Goal: Navigation & Orientation: Find specific page/section

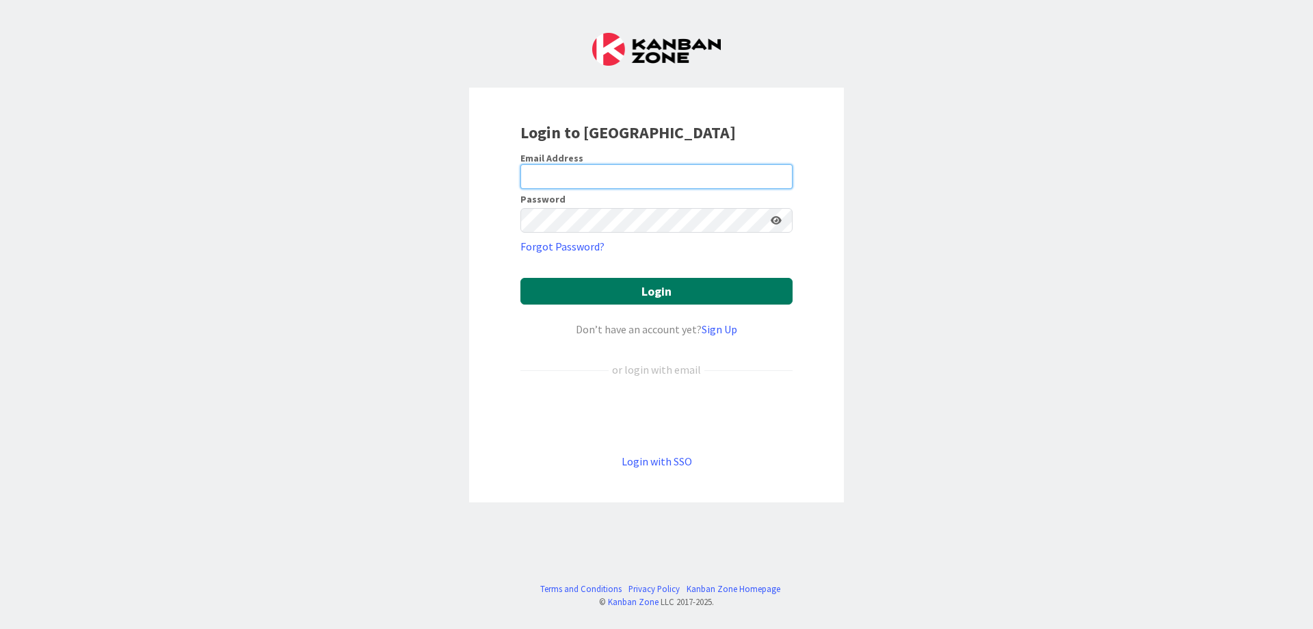
type input "[PERSON_NAME]"
click at [629, 291] on button "Login" at bounding box center [656, 291] width 272 height 27
click at [561, 171] on input "[PERSON_NAME]" at bounding box center [656, 176] width 272 height 25
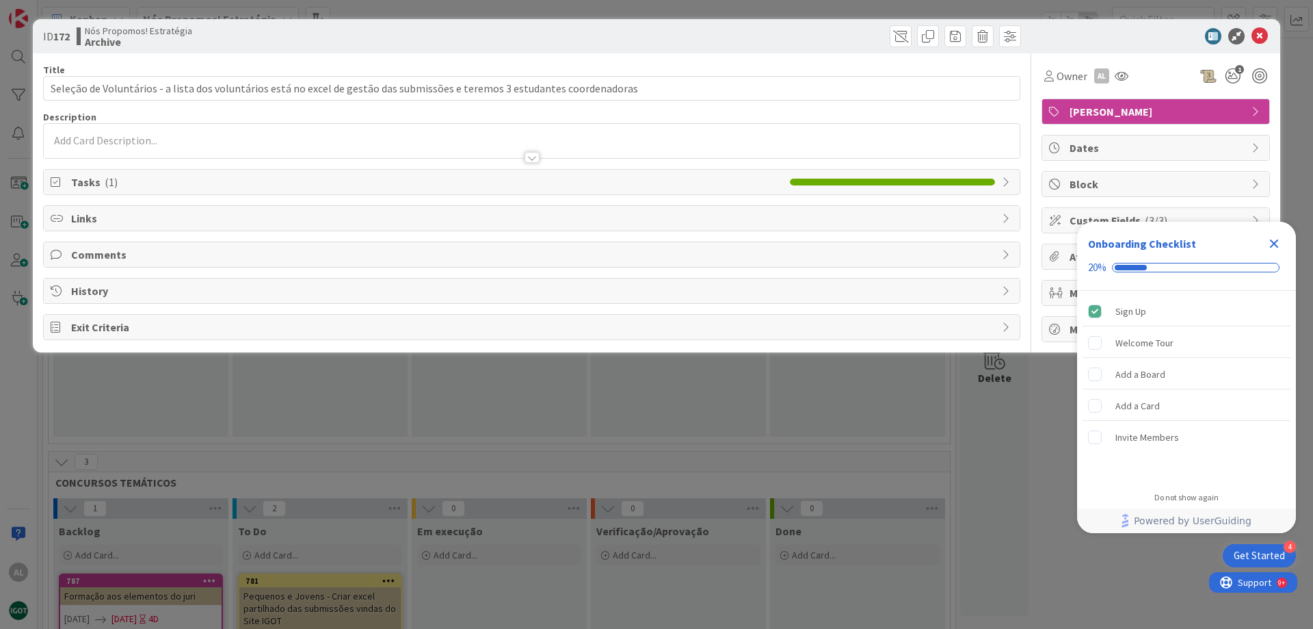
click at [1275, 241] on icon "Close Checklist" at bounding box center [1274, 243] width 9 height 9
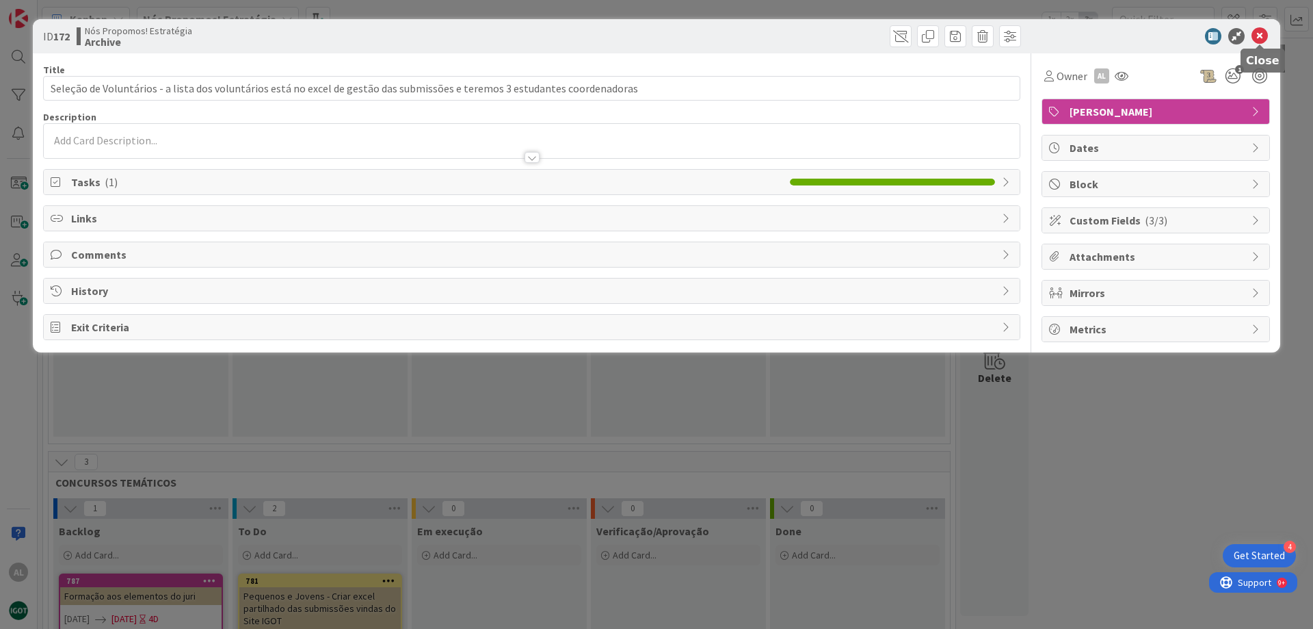
click at [1263, 36] on icon at bounding box center [1260, 36] width 16 height 16
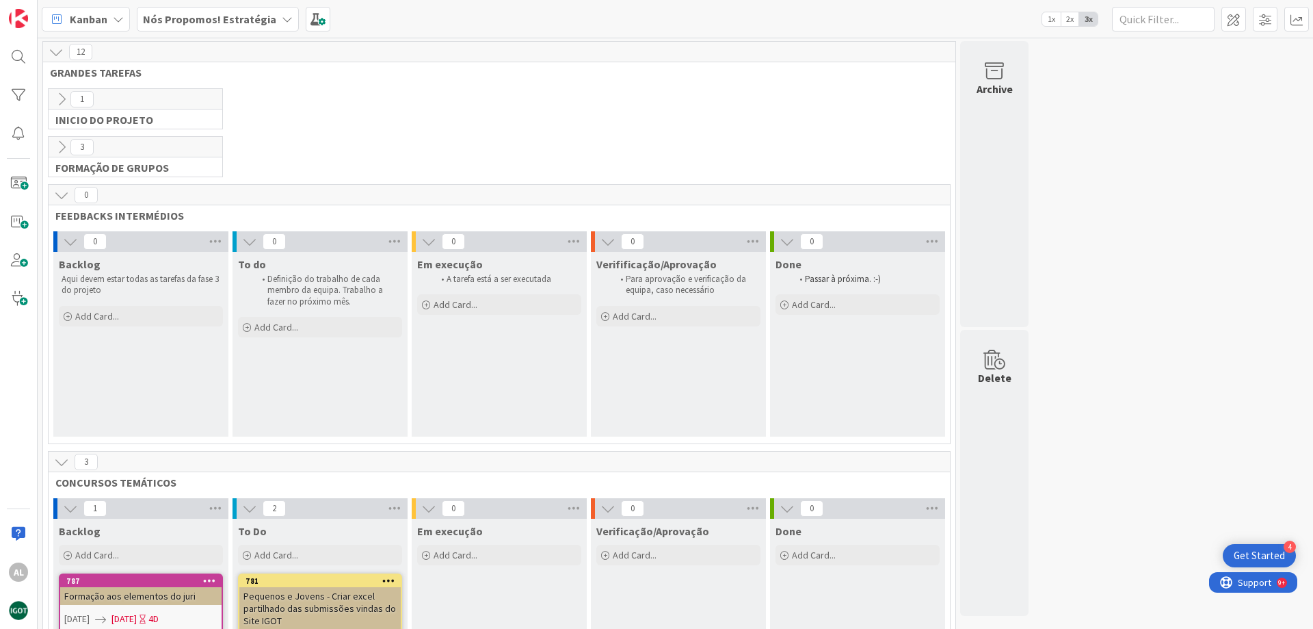
click at [57, 97] on icon at bounding box center [61, 99] width 15 height 15
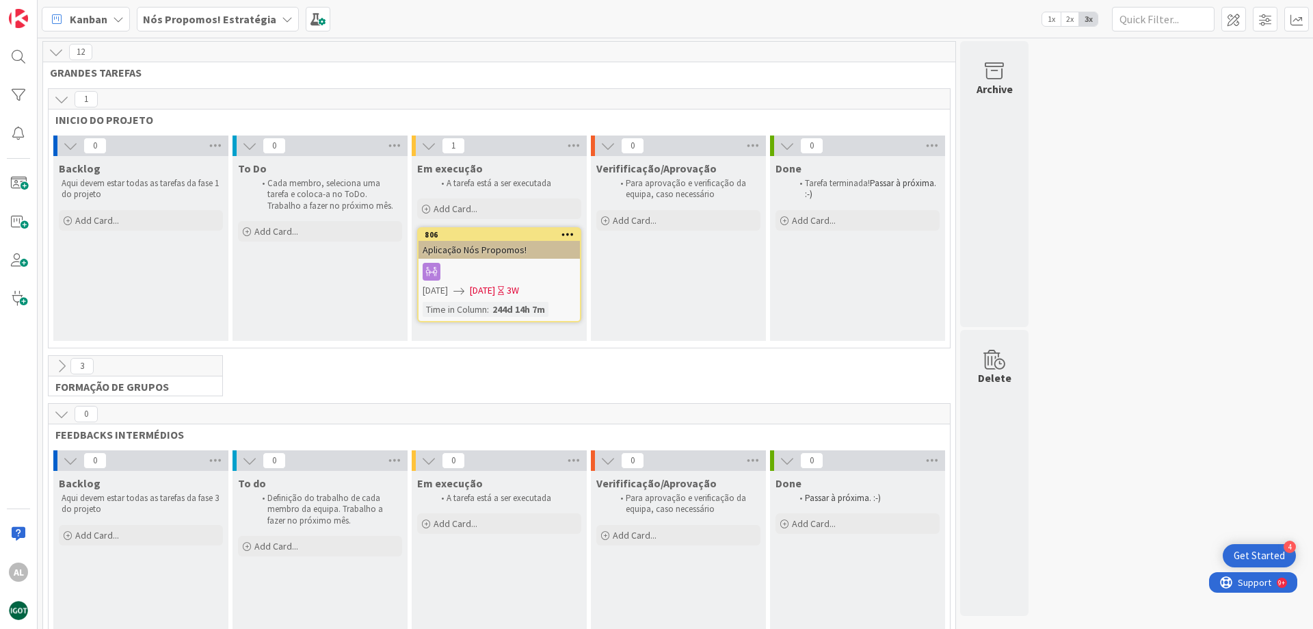
click at [71, 146] on icon at bounding box center [70, 145] width 15 height 15
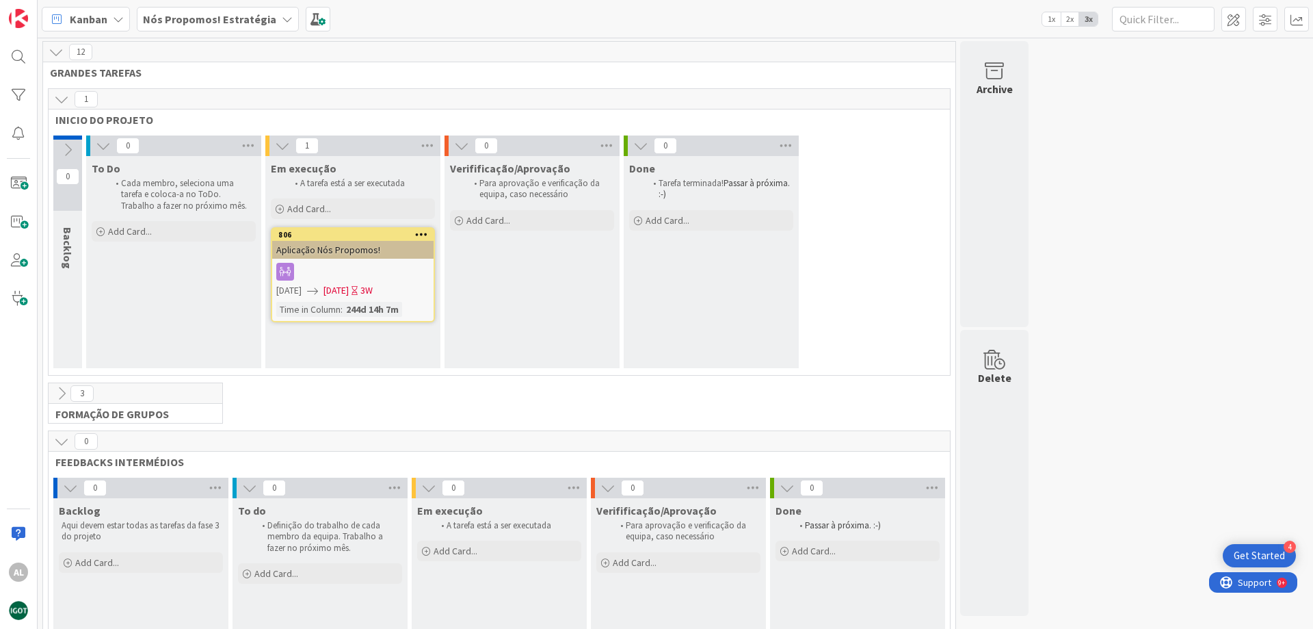
click at [71, 146] on icon at bounding box center [67, 149] width 15 height 15
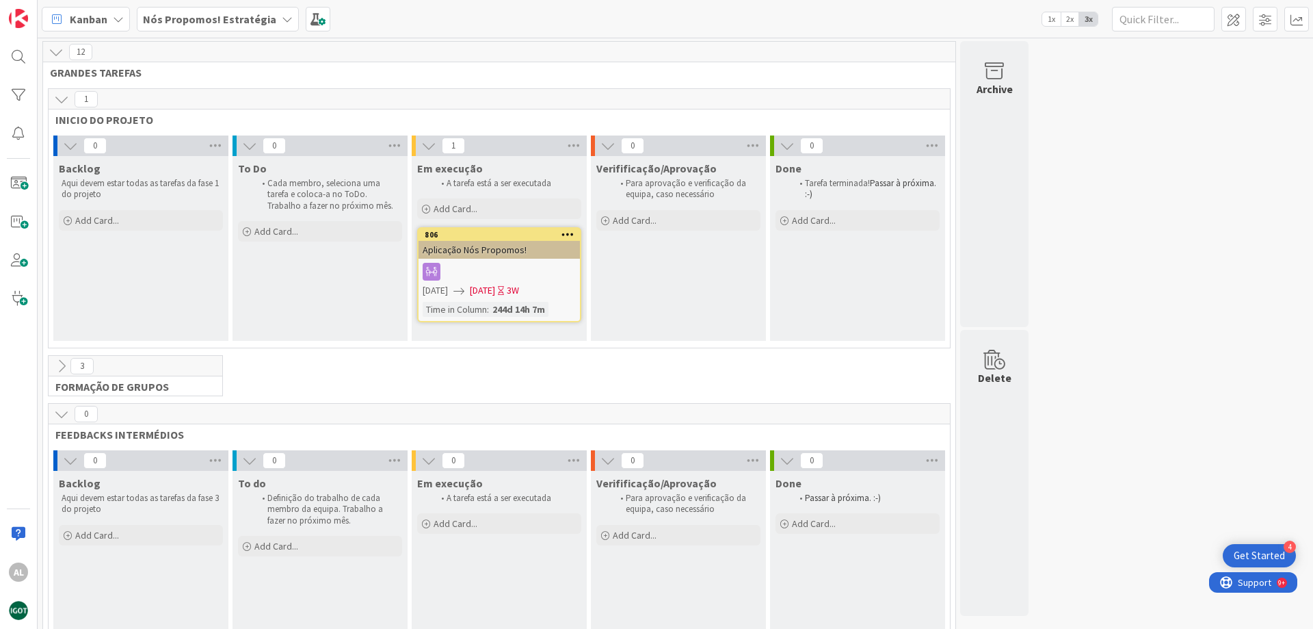
click at [61, 96] on icon at bounding box center [61, 99] width 15 height 15
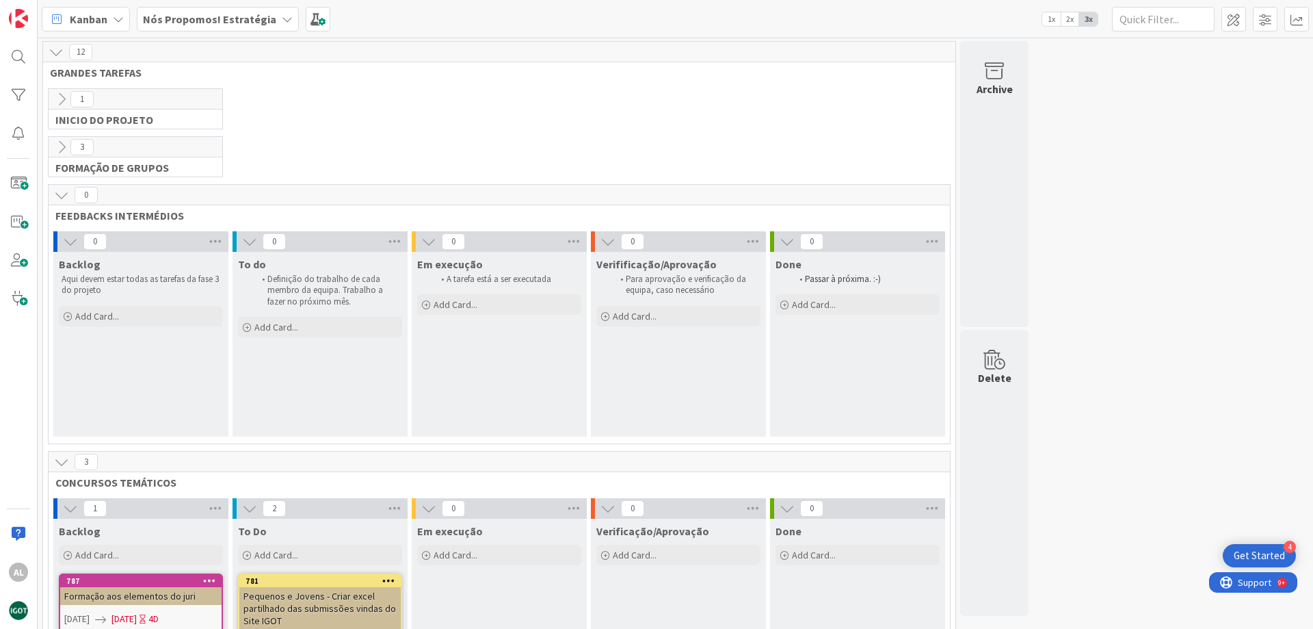
click at [58, 150] on icon at bounding box center [61, 147] width 15 height 15
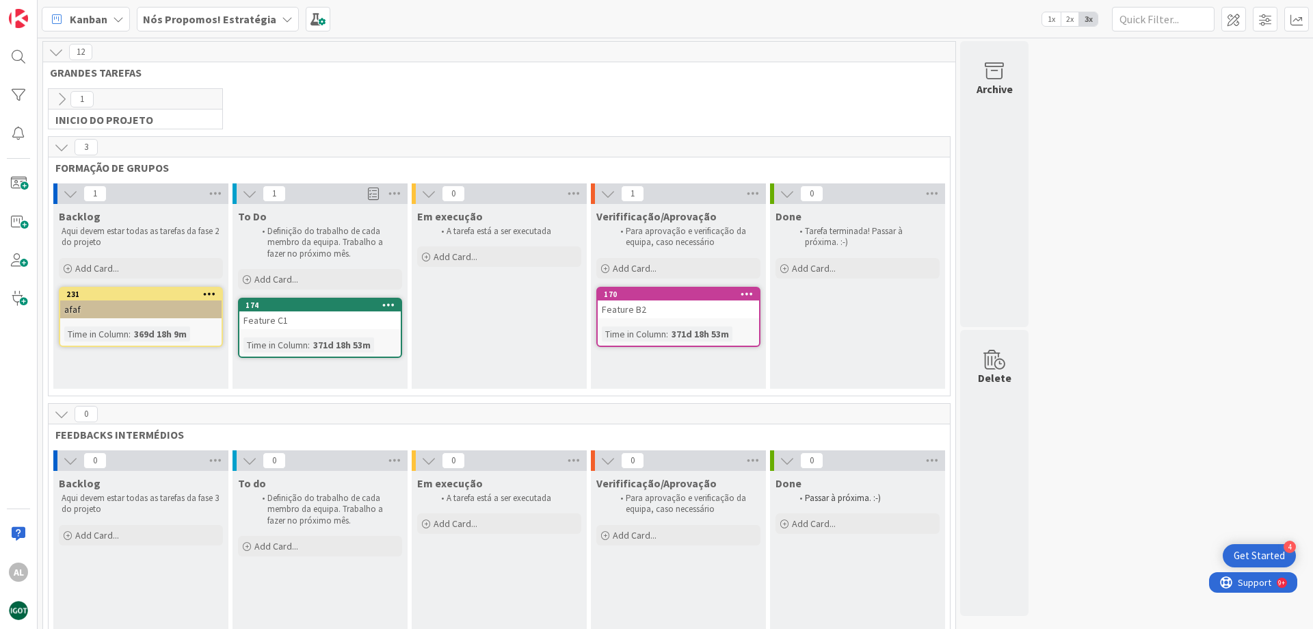
click at [63, 149] on icon at bounding box center [61, 147] width 15 height 15
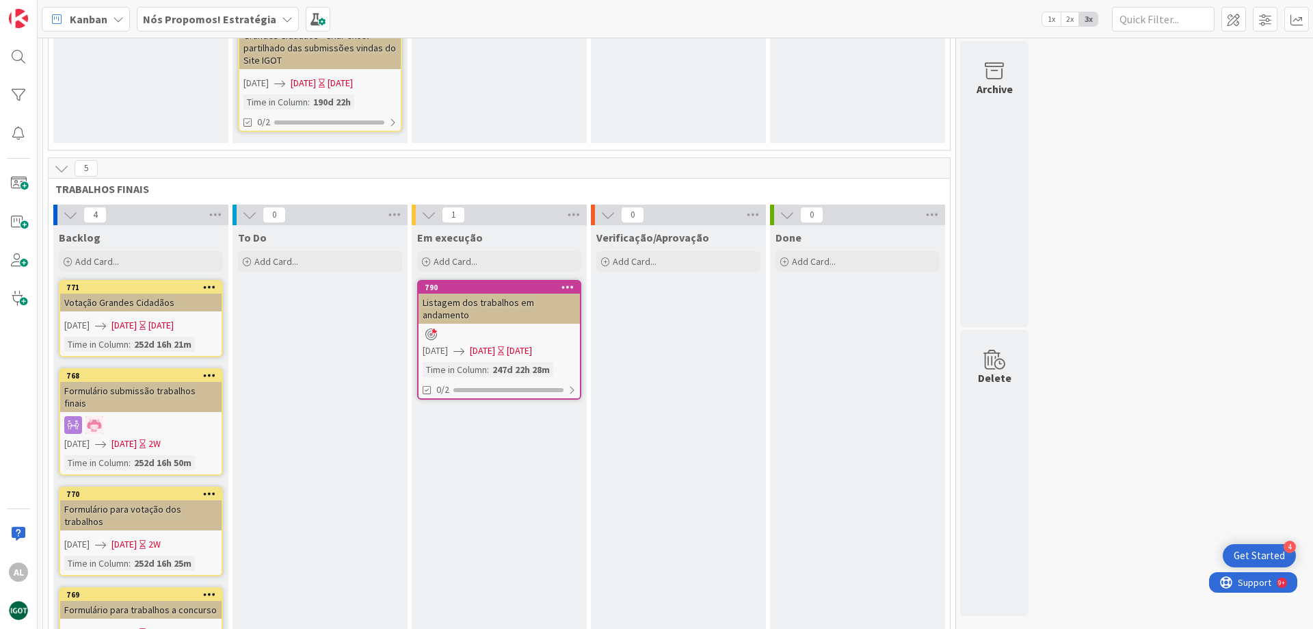
scroll to position [568, 0]
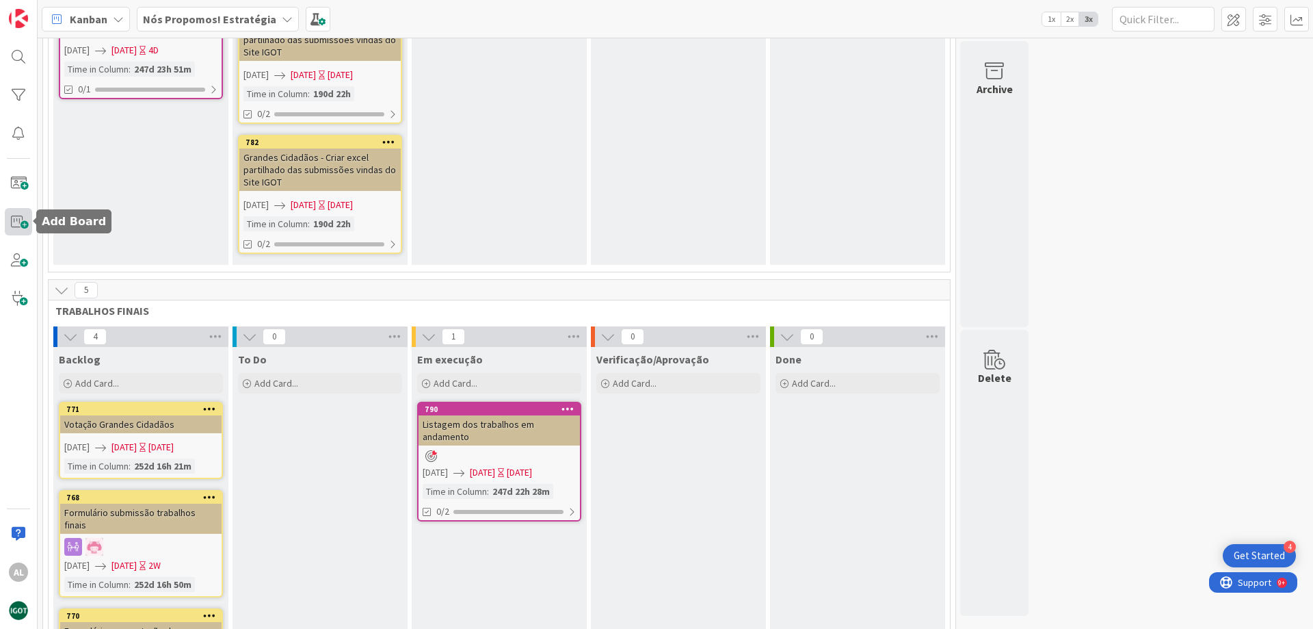
click at [23, 217] on span at bounding box center [18, 221] width 27 height 27
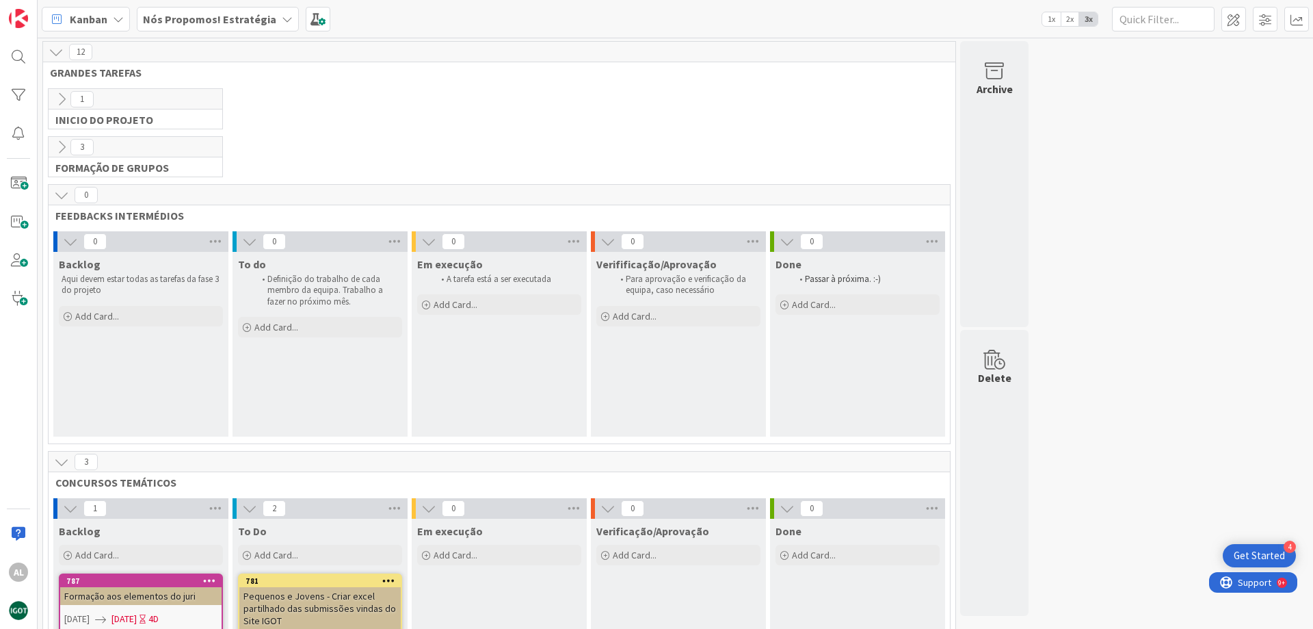
click at [282, 21] on icon at bounding box center [287, 19] width 11 height 11
click at [127, 16] on div "Kanban" at bounding box center [86, 19] width 88 height 25
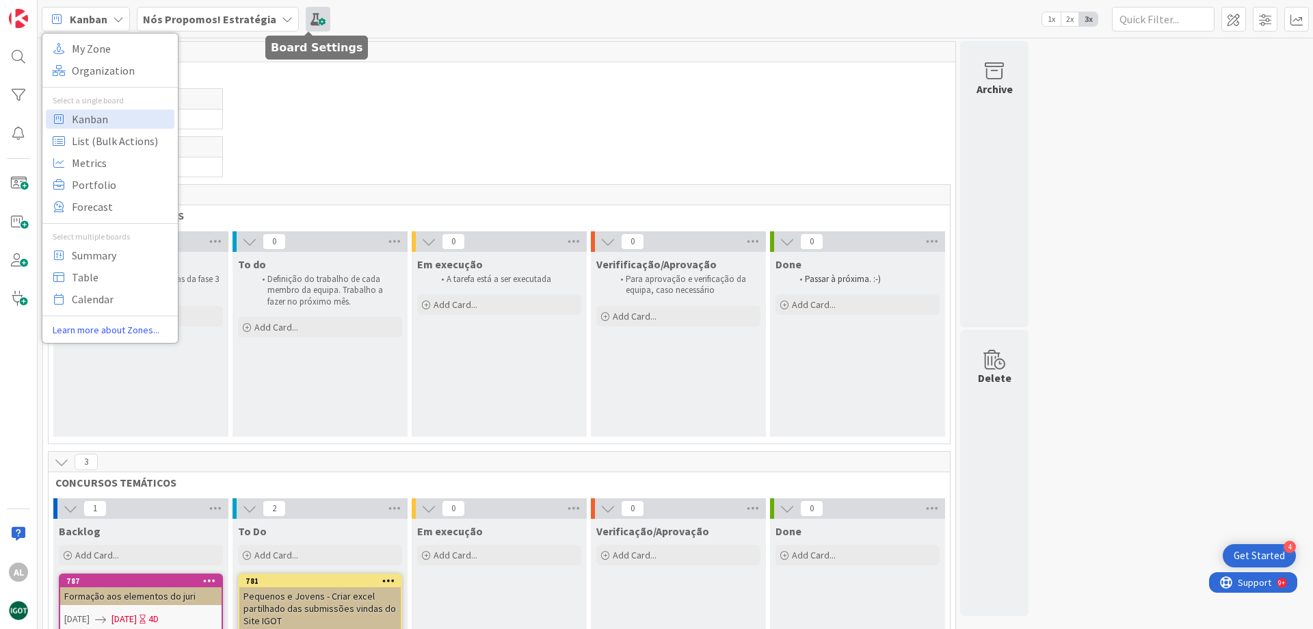
click at [309, 21] on span at bounding box center [318, 19] width 25 height 25
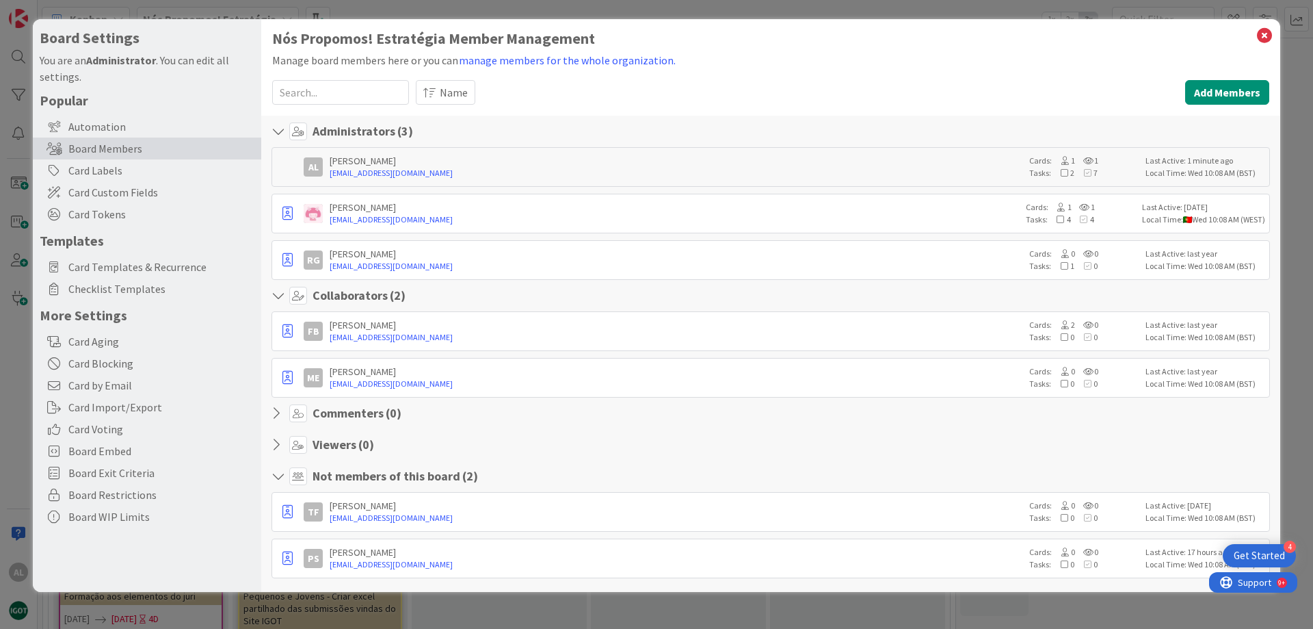
click at [15, 393] on div "Board Settings You are an Administrator . You can edit all settings. Popular Au…" at bounding box center [656, 314] width 1313 height 629
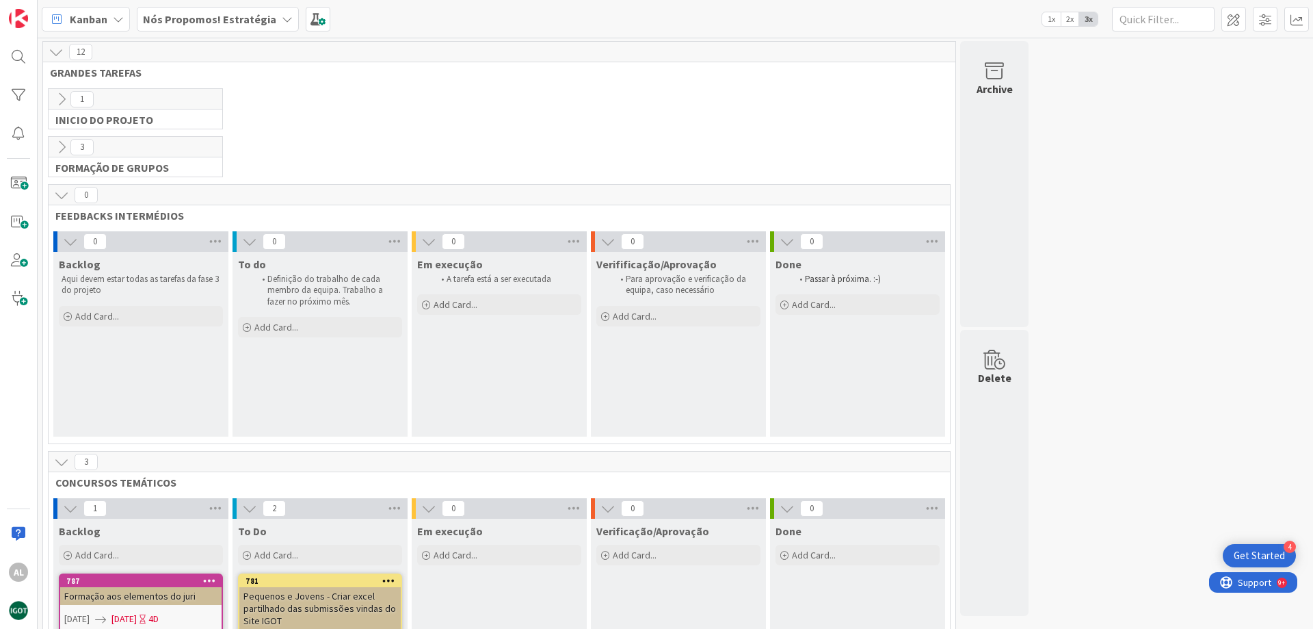
drag, startPoint x: 832, startPoint y: 8, endPoint x: 375, endPoint y: 26, distance: 456.5
click at [375, 26] on div "Kanban My Zone Organization Select a single board Kanban List (Bulk Actions) Me…" at bounding box center [675, 19] width 1275 height 38
click at [23, 300] on span at bounding box center [18, 298] width 27 height 27
